Goal: Find specific page/section: Find specific page/section

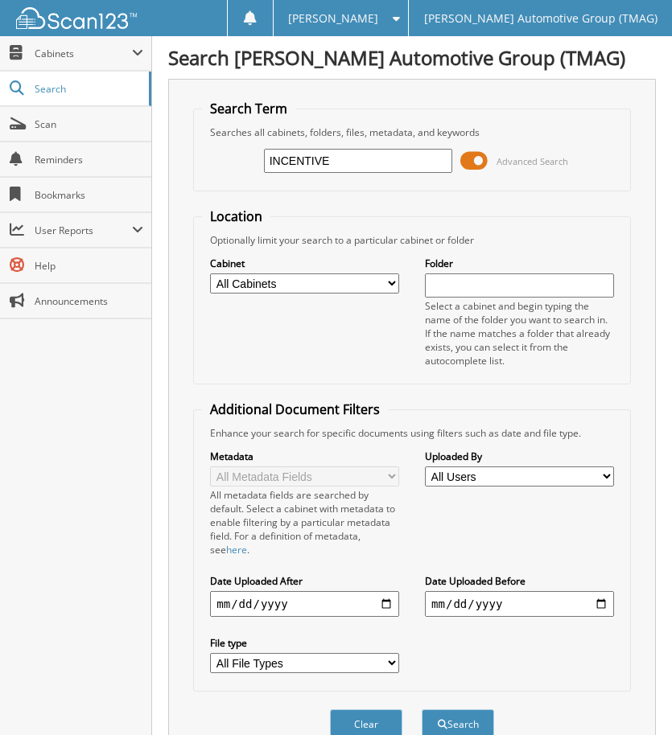
type input "INCENTIVE STATEMENT"
click at [421, 709] on button "Search" at bounding box center [457, 724] width 72 height 30
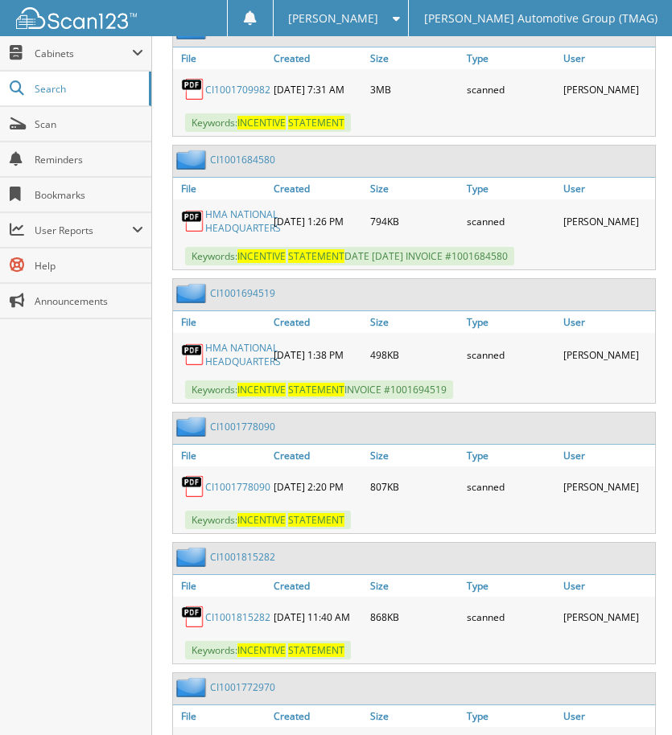
scroll to position [2815, 0]
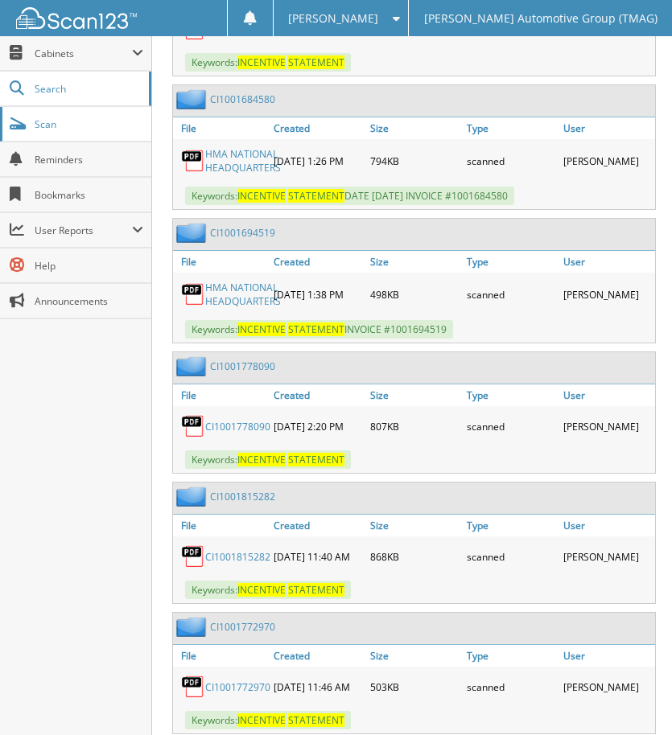
click at [111, 119] on span "Scan" at bounding box center [89, 124] width 109 height 14
